Goal: Information Seeking & Learning: Find specific fact

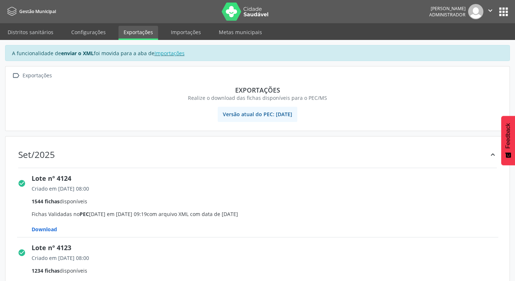
click at [502, 12] on button "apps" at bounding box center [503, 11] width 13 height 13
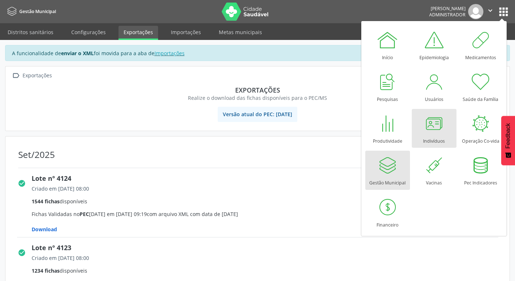
click at [434, 129] on div at bounding box center [434, 124] width 22 height 22
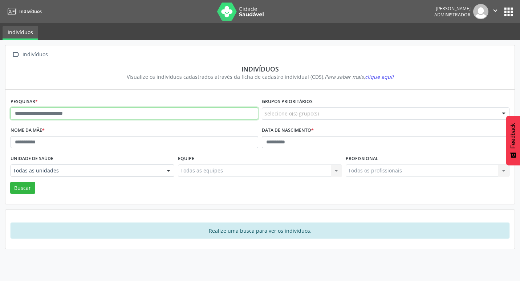
click at [67, 112] on input "text" at bounding box center [135, 114] width 248 height 12
click at [10, 182] on button "Buscar" at bounding box center [22, 188] width 25 height 12
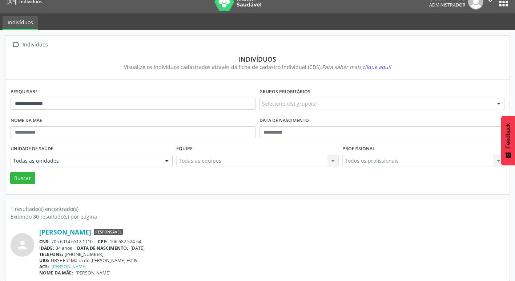
scroll to position [15, 0]
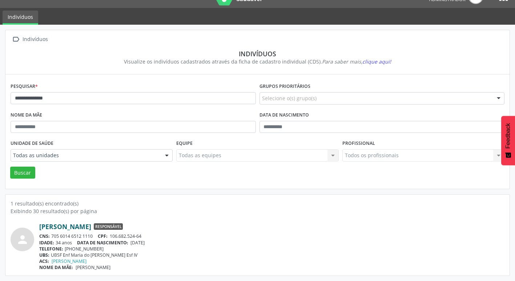
click at [62, 228] on link "[PERSON_NAME]" at bounding box center [65, 227] width 52 height 8
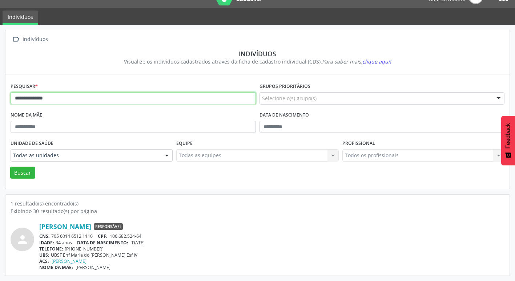
drag, startPoint x: 74, startPoint y: 102, endPoint x: -1, endPoint y: 102, distance: 75.2
click at [0, 102] on html "**********" at bounding box center [257, 125] width 515 height 281
click at [10, 167] on button "Buscar" at bounding box center [22, 173] width 25 height 12
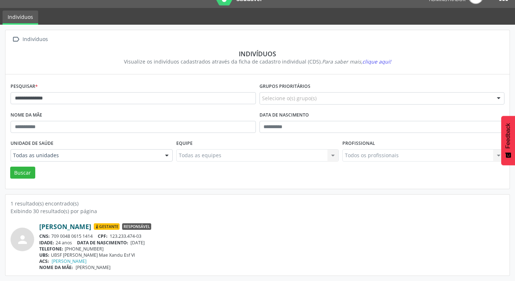
click at [80, 226] on link "[PERSON_NAME]" at bounding box center [65, 227] width 52 height 8
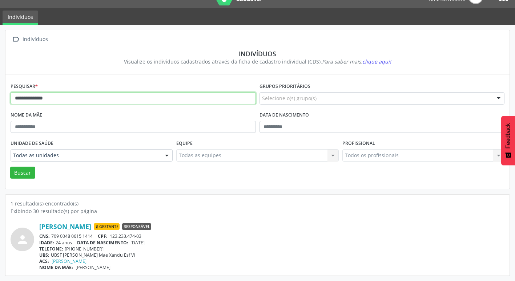
drag, startPoint x: 74, startPoint y: 94, endPoint x: -1, endPoint y: 94, distance: 75.6
click at [0, 94] on html "**********" at bounding box center [257, 125] width 515 height 281
click at [10, 167] on button "Buscar" at bounding box center [22, 173] width 25 height 12
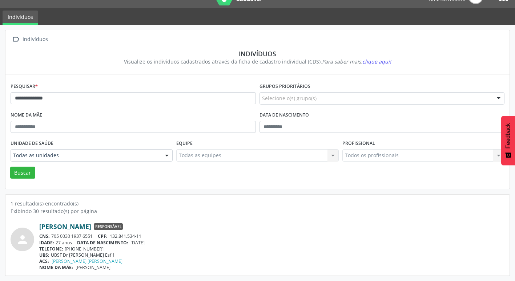
click at [91, 228] on link "[PERSON_NAME]" at bounding box center [65, 227] width 52 height 8
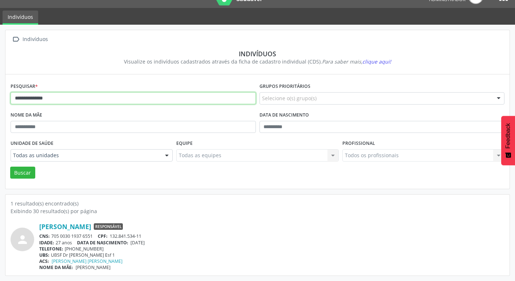
drag, startPoint x: 26, startPoint y: 97, endPoint x: 0, endPoint y: 95, distance: 26.2
click at [0, 97] on html "**********" at bounding box center [257, 125] width 515 height 281
type input "**********"
click at [10, 167] on button "Buscar" at bounding box center [22, 173] width 25 height 12
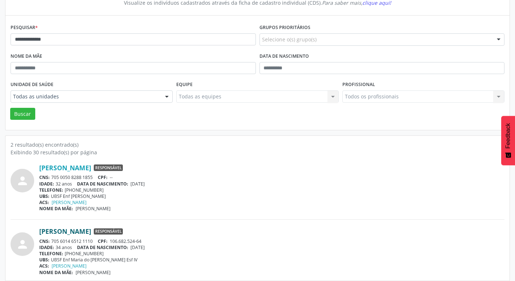
scroll to position [79, 0]
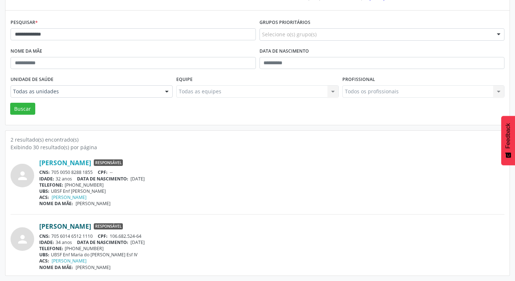
click at [91, 227] on link "[PERSON_NAME]" at bounding box center [65, 226] width 52 height 8
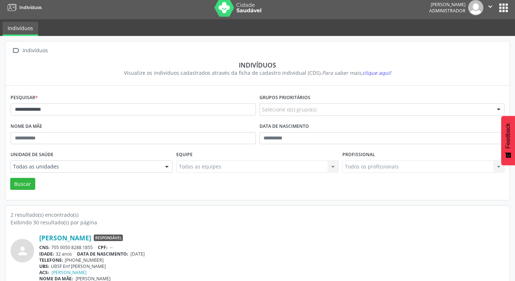
scroll to position [0, 0]
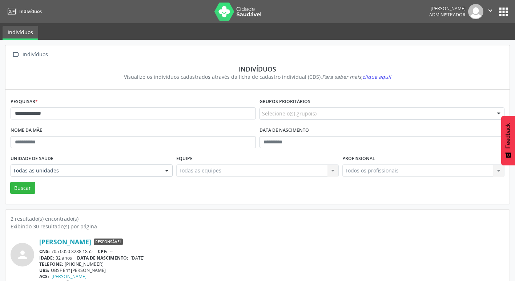
click at [503, 11] on button "apps" at bounding box center [503, 11] width 13 height 13
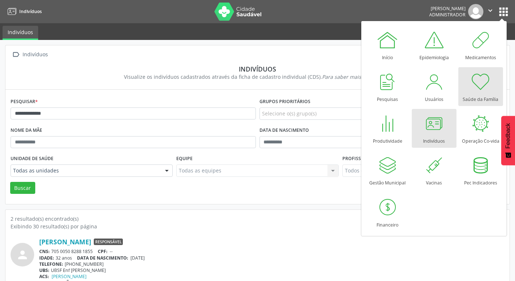
click at [483, 84] on div at bounding box center [480, 82] width 22 height 22
